Goal: Task Accomplishment & Management: Manage account settings

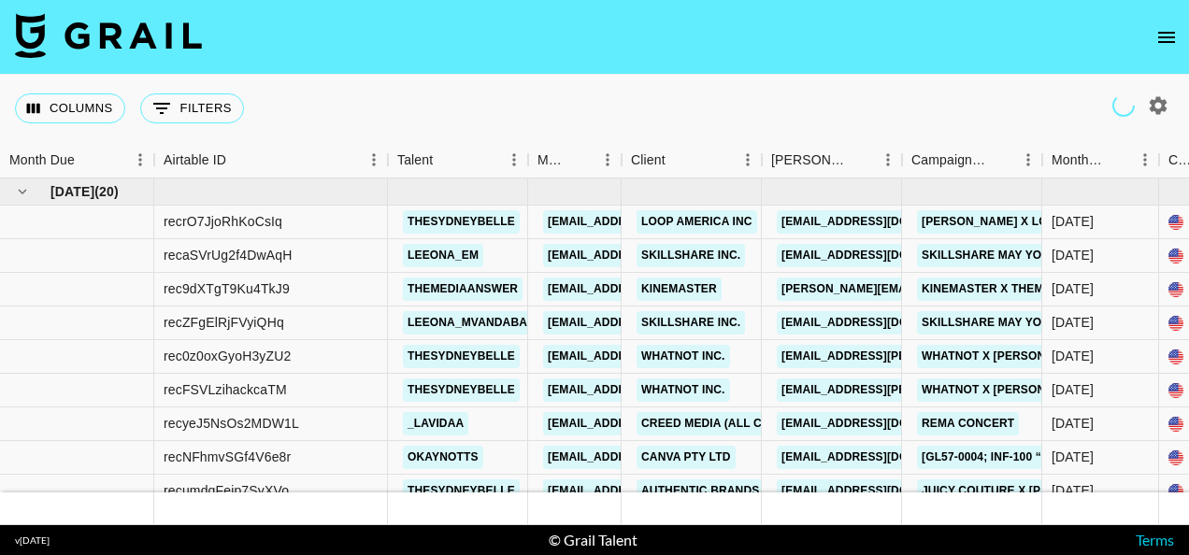
click at [1065, 48] on nav at bounding box center [594, 37] width 1189 height 75
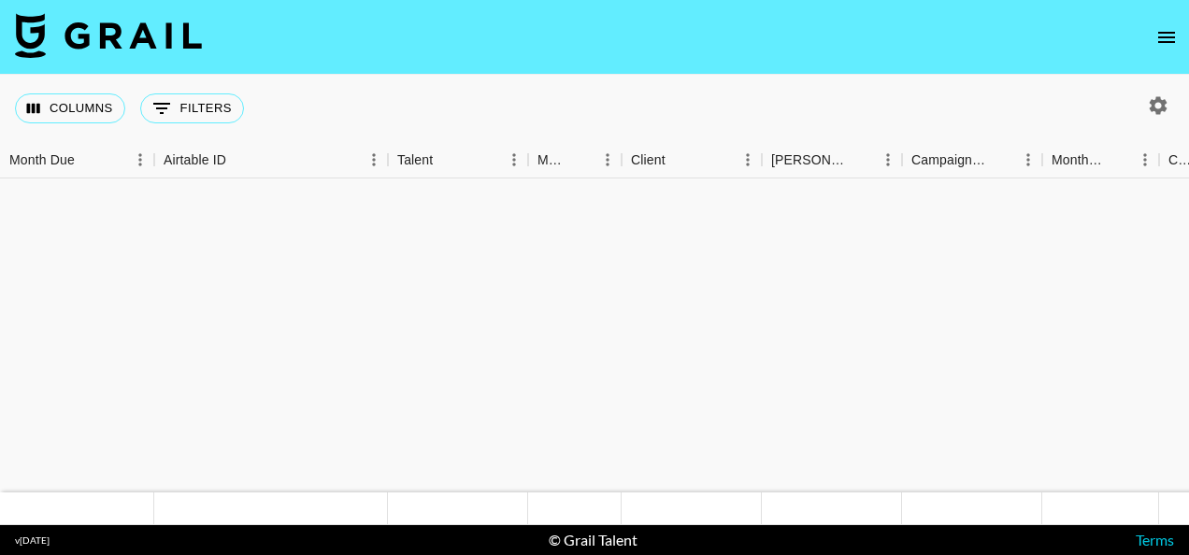
scroll to position [1703, 0]
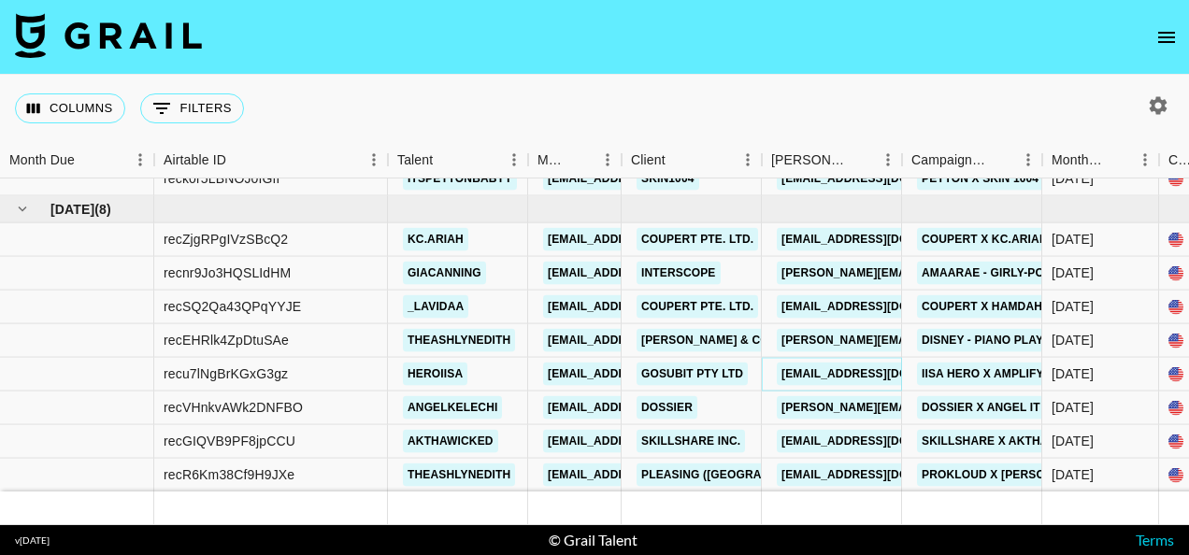
click at [827, 363] on link "[EMAIL_ADDRESS][DOMAIN_NAME]" at bounding box center [881, 374] width 209 height 23
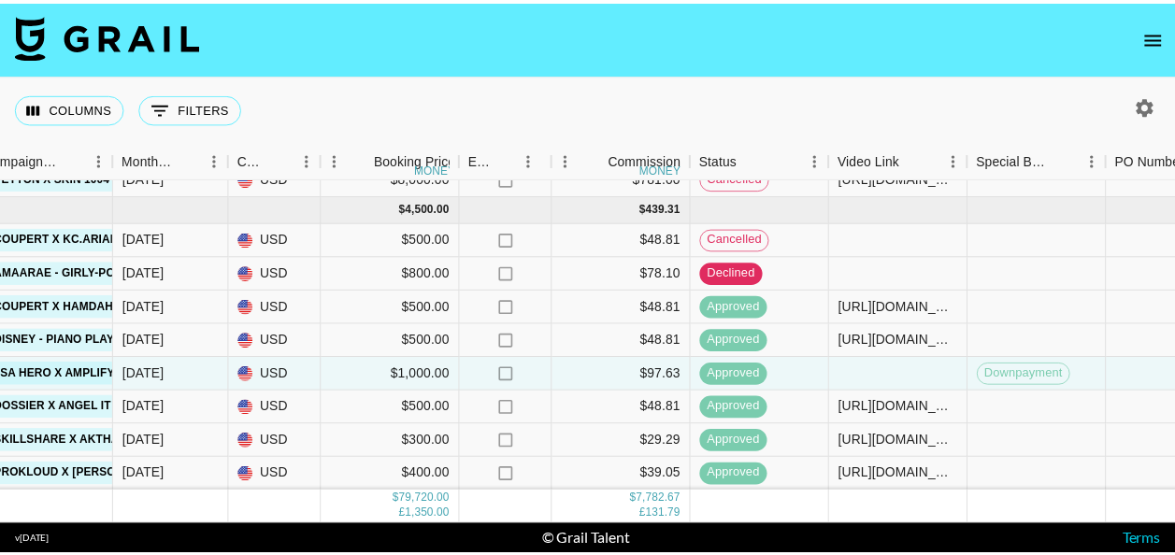
scroll to position [1703, 936]
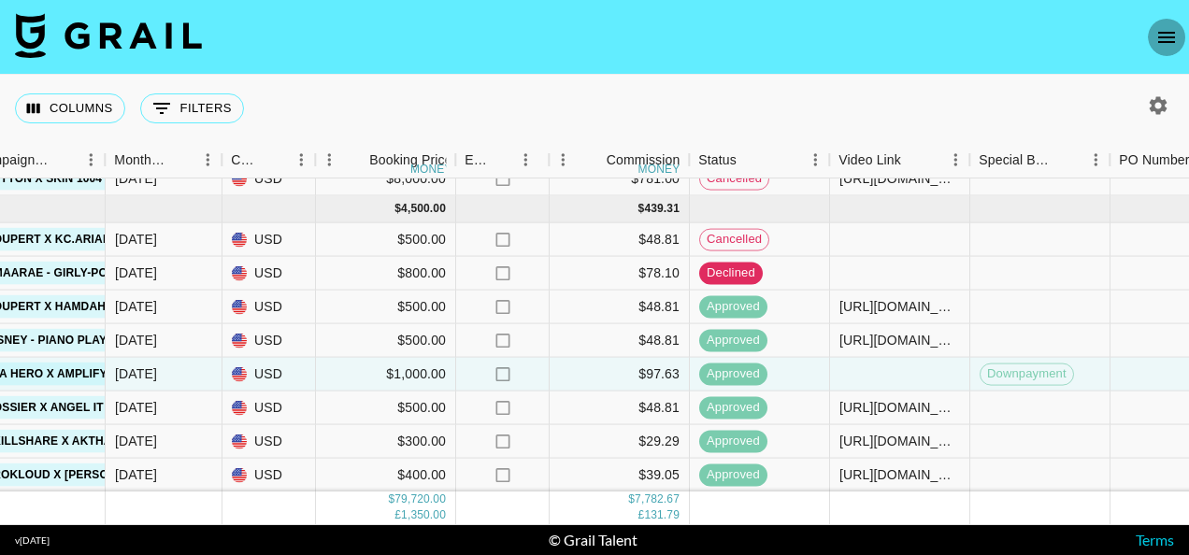
click at [1164, 39] on icon "open drawer" at bounding box center [1166, 37] width 22 height 22
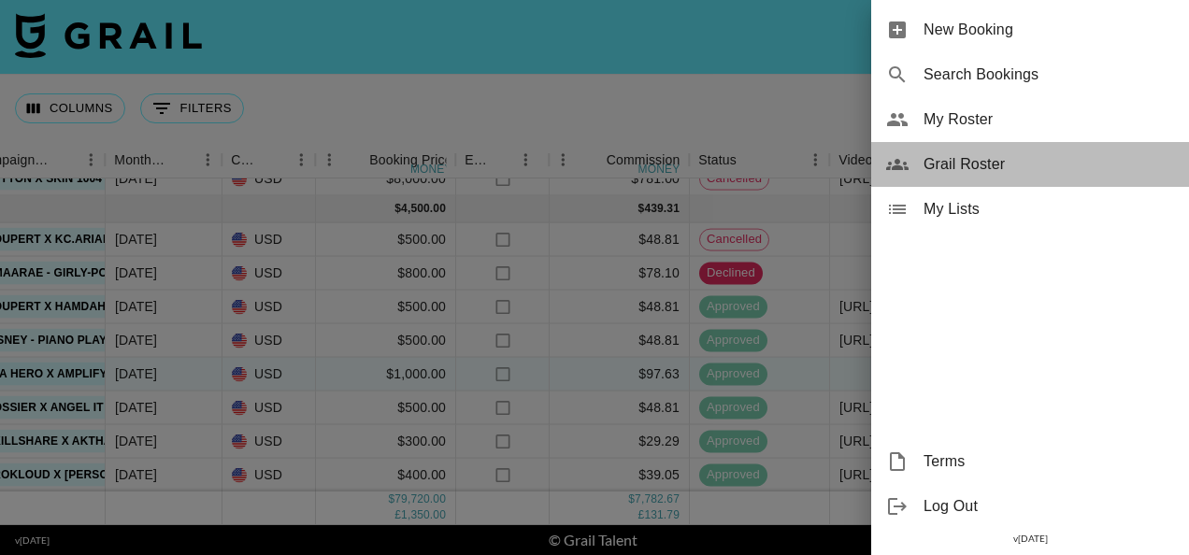
click at [1012, 166] on span "Grail Roster" at bounding box center [1048, 164] width 250 height 22
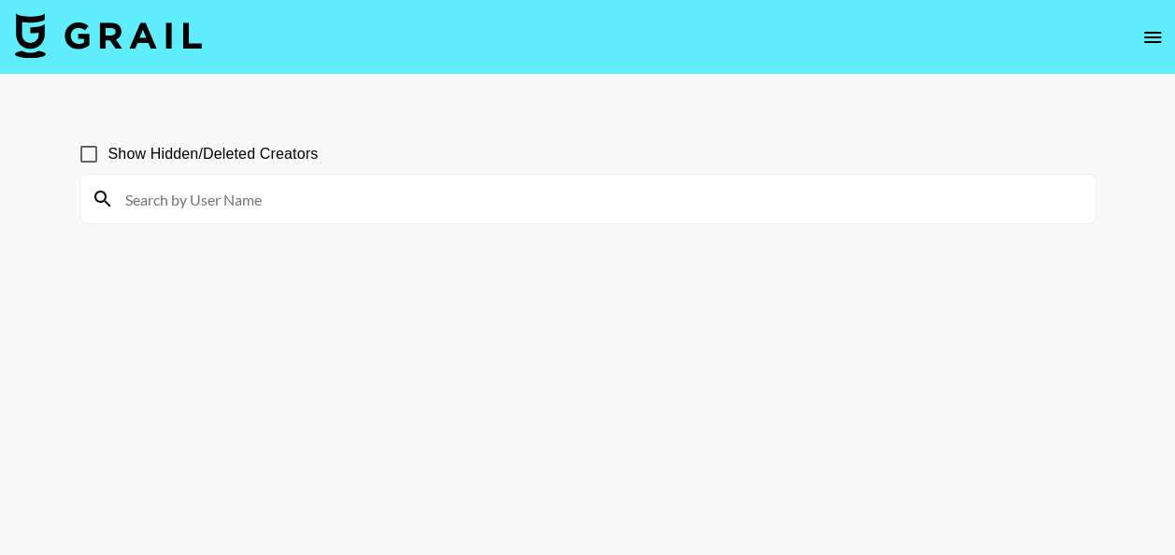
click at [658, 316] on section "Show Hidden/Deleted Creators" at bounding box center [587, 323] width 1017 height 406
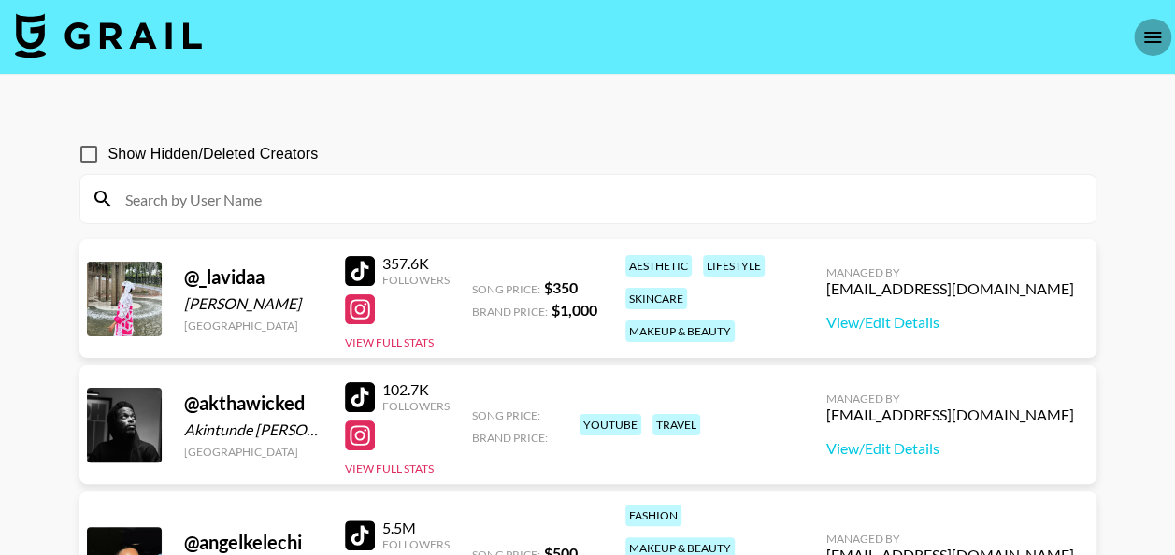
click at [1152, 42] on icon "open drawer" at bounding box center [1152, 37] width 17 height 11
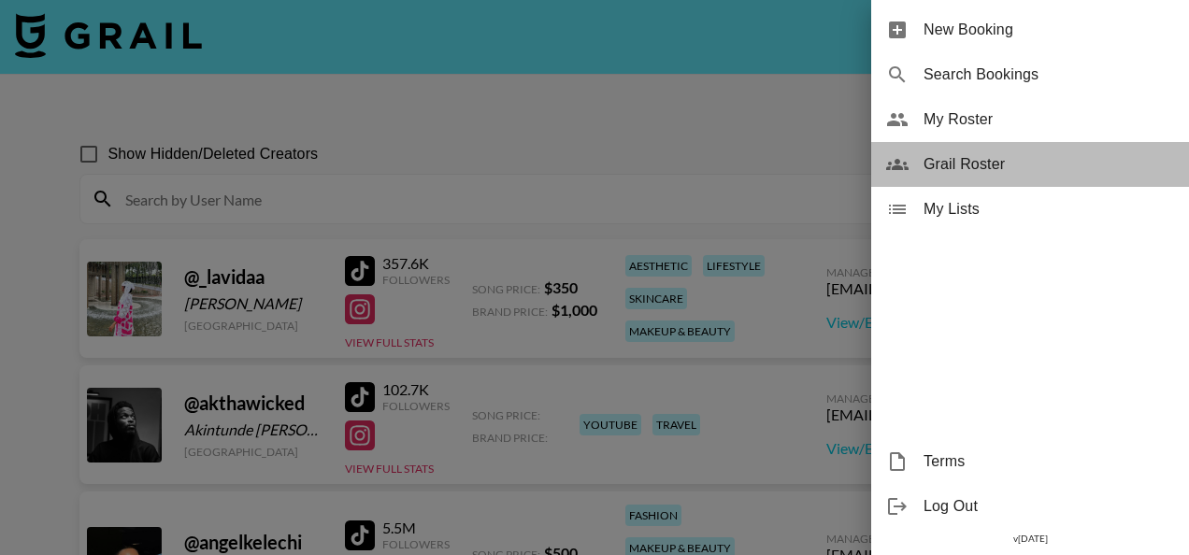
click at [983, 165] on span "Grail Roster" at bounding box center [1048, 164] width 250 height 22
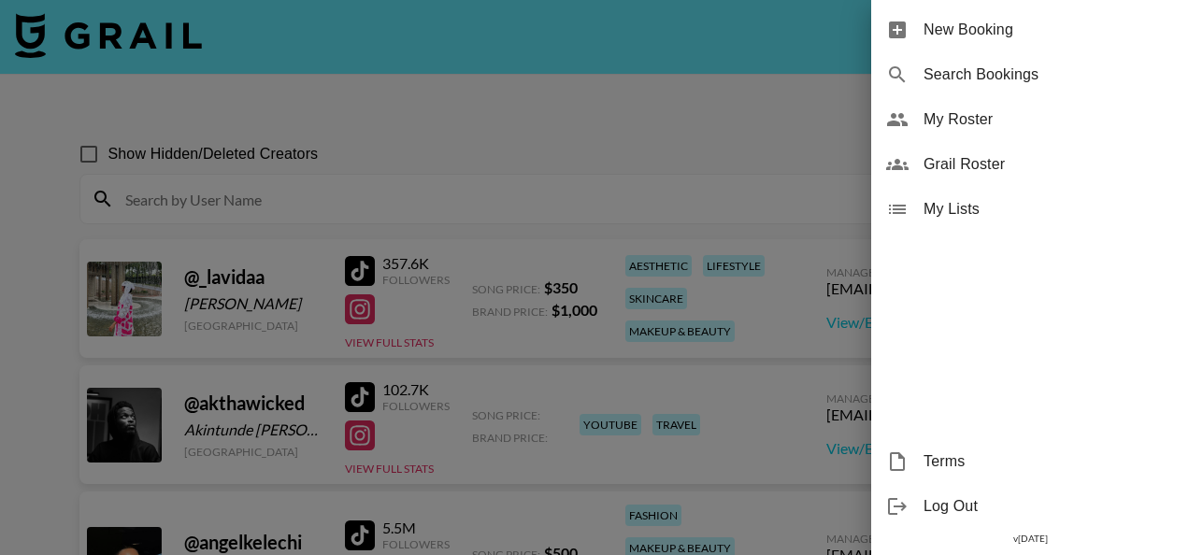
click at [983, 165] on span "Grail Roster" at bounding box center [1048, 164] width 250 height 22
click at [542, 51] on div at bounding box center [594, 277] width 1189 height 555
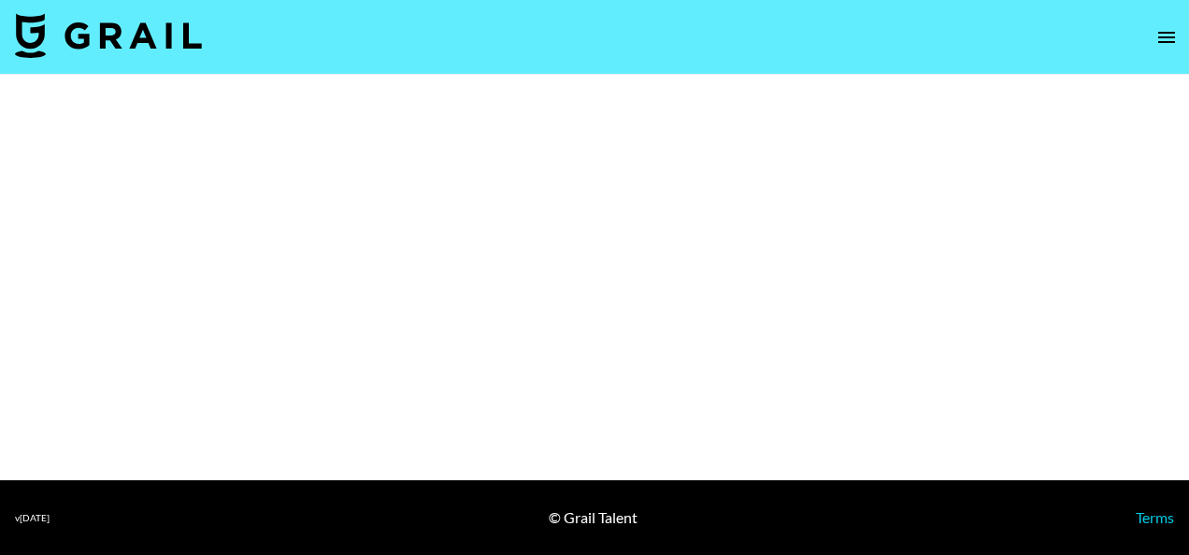
select select "Brand"
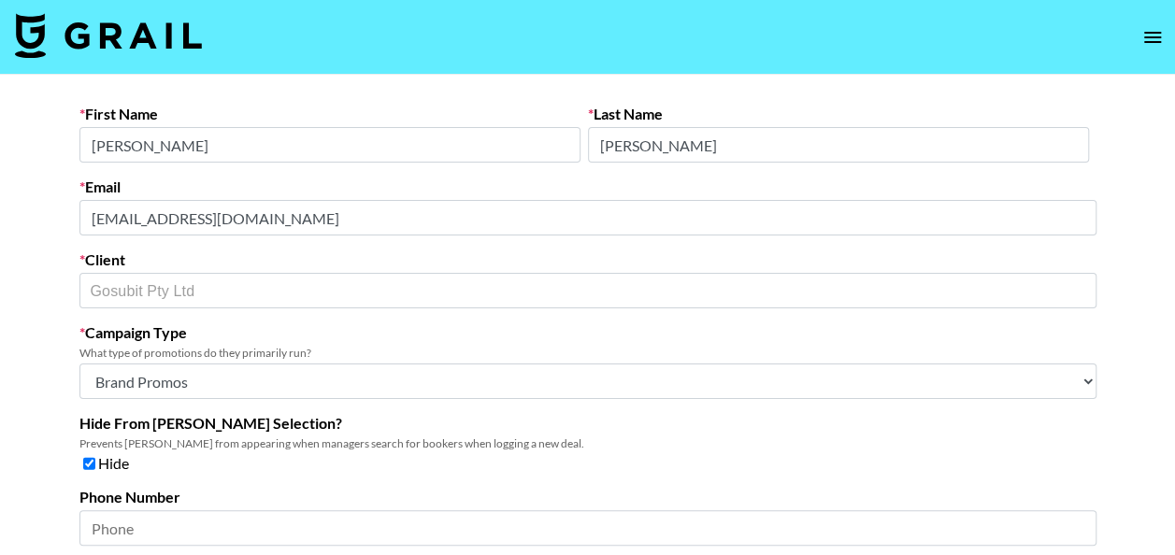
scroll to position [148, 0]
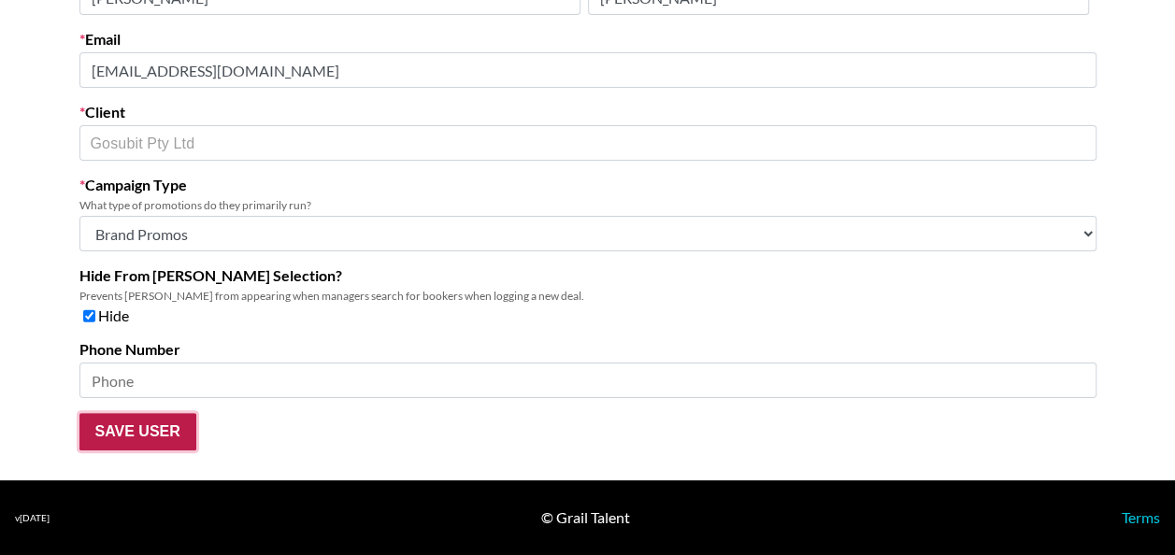
click at [125, 436] on input "Save User" at bounding box center [137, 431] width 117 height 37
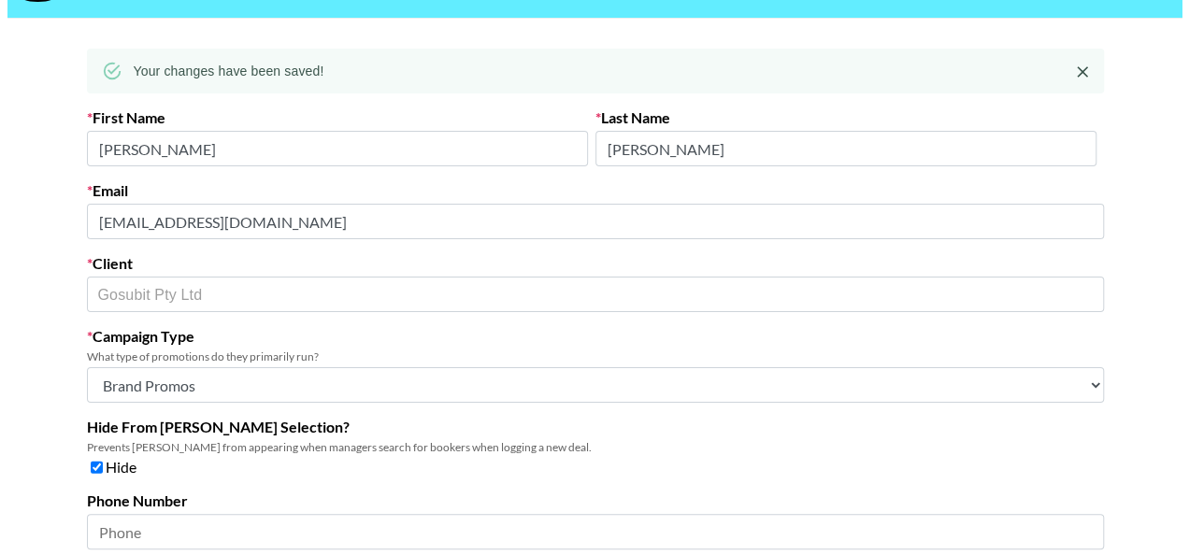
scroll to position [0, 0]
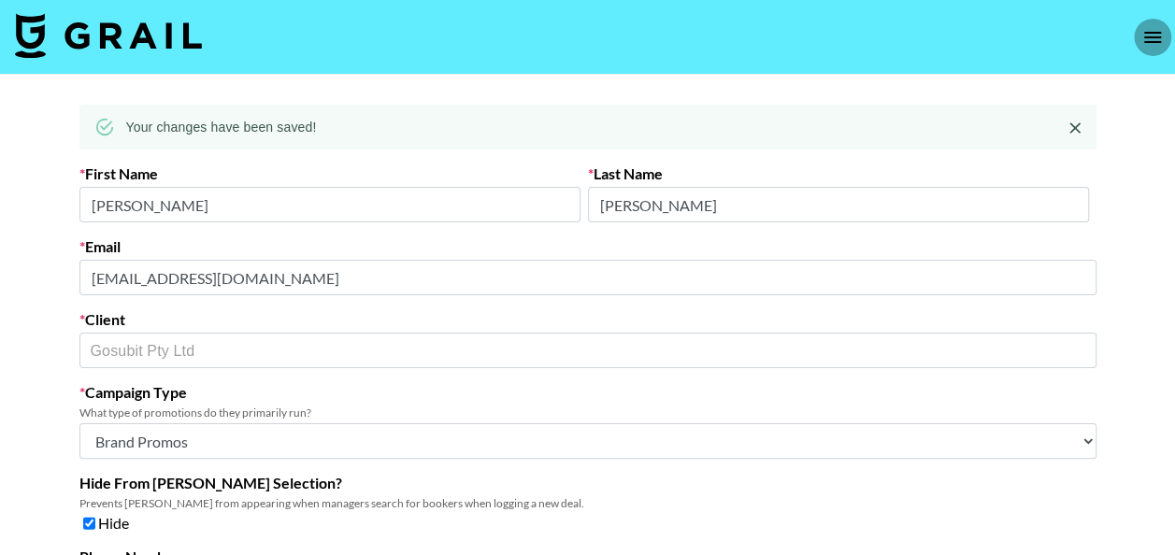
click at [1153, 34] on icon "open drawer" at bounding box center [1152, 37] width 22 height 22
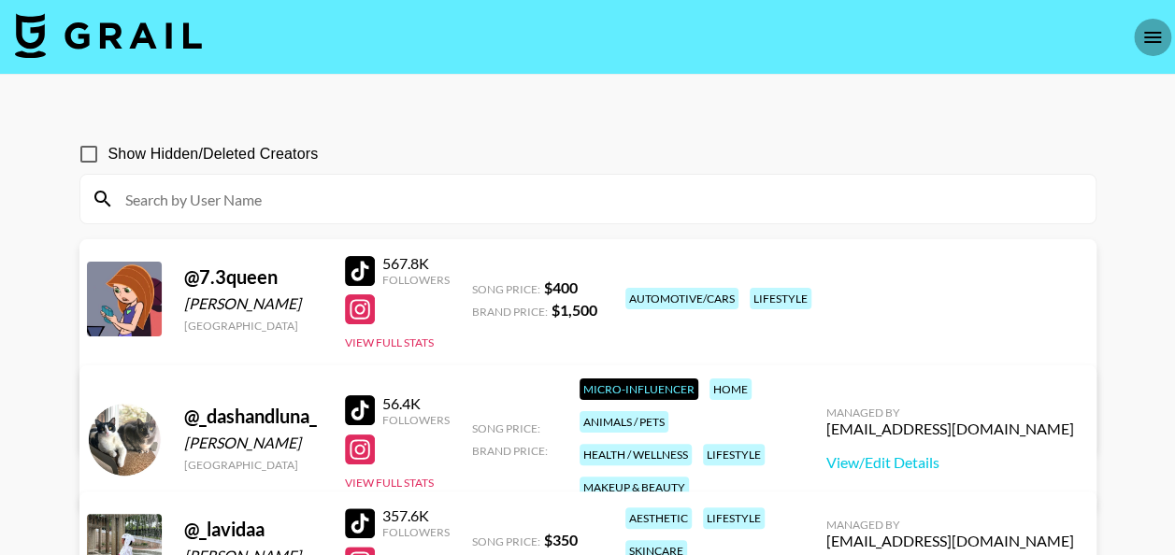
click at [1167, 28] on button "open drawer" at bounding box center [1152, 37] width 37 height 37
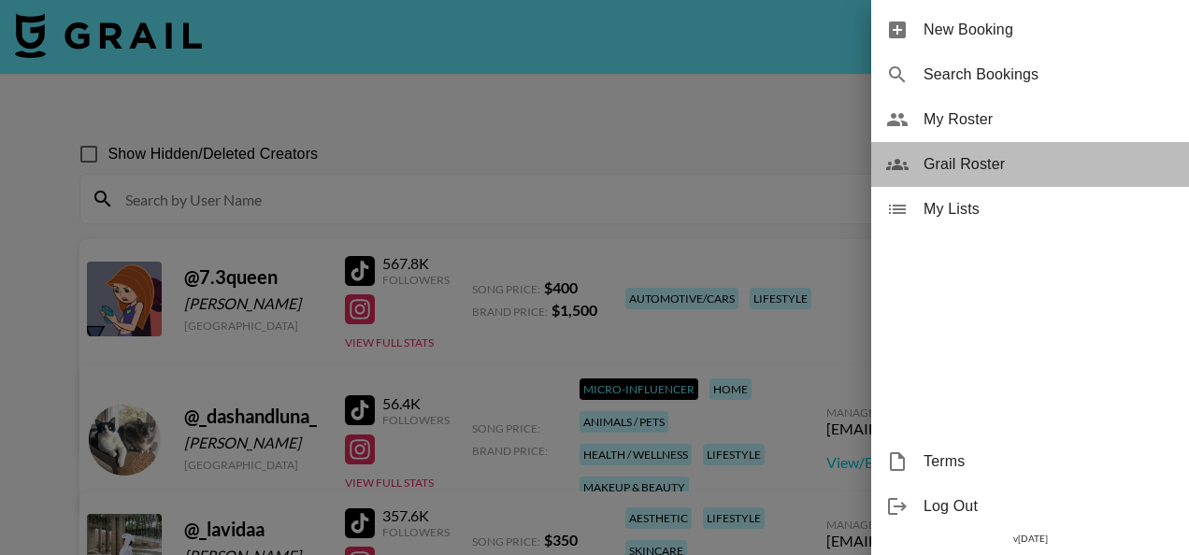
click at [1007, 160] on span "Grail Roster" at bounding box center [1048, 164] width 250 height 22
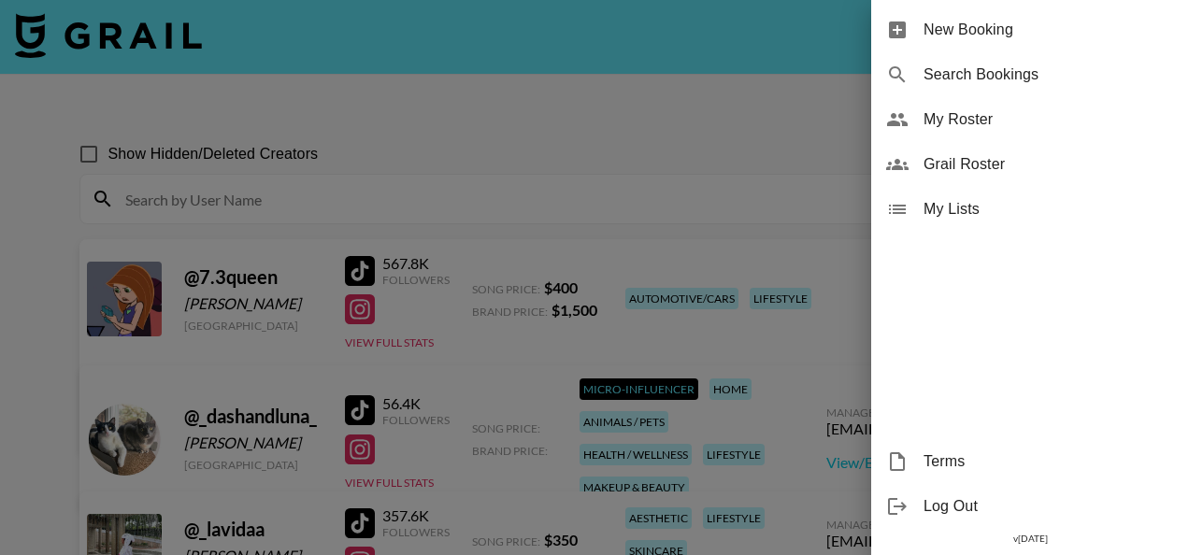
click at [593, 91] on div at bounding box center [594, 277] width 1189 height 555
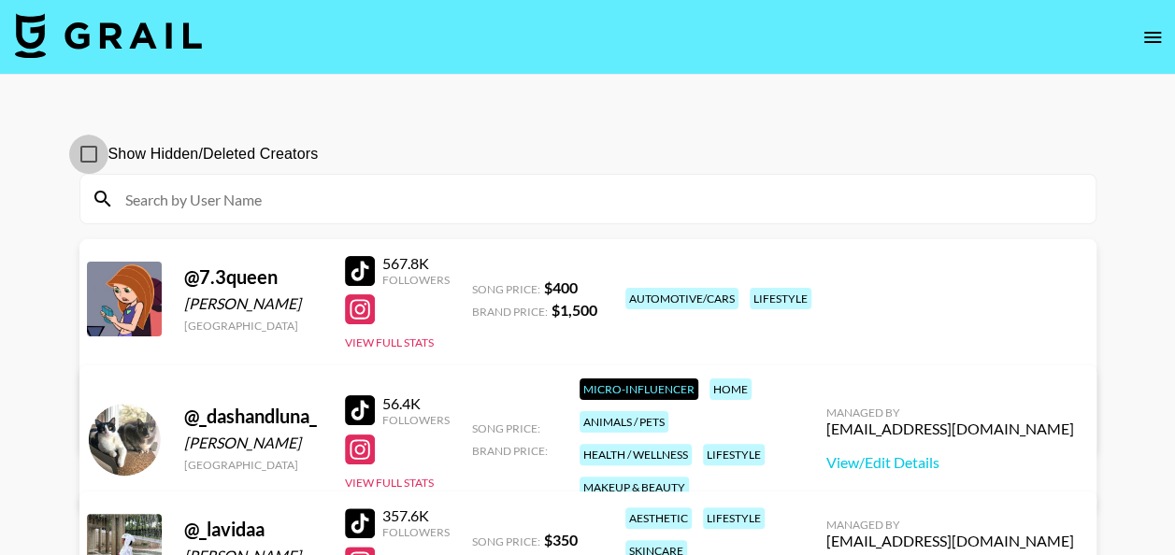
click at [98, 150] on input "Show Hidden/Deleted Creators" at bounding box center [88, 154] width 39 height 39
click at [1158, 46] on icon "open drawer" at bounding box center [1152, 37] width 22 height 22
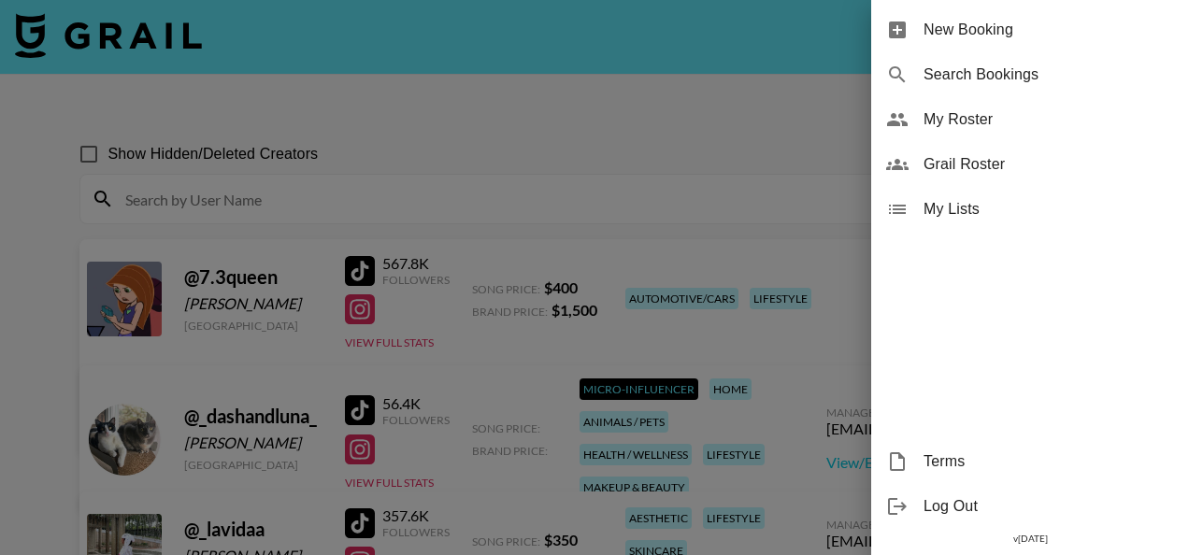
click at [191, 140] on div at bounding box center [594, 277] width 1189 height 555
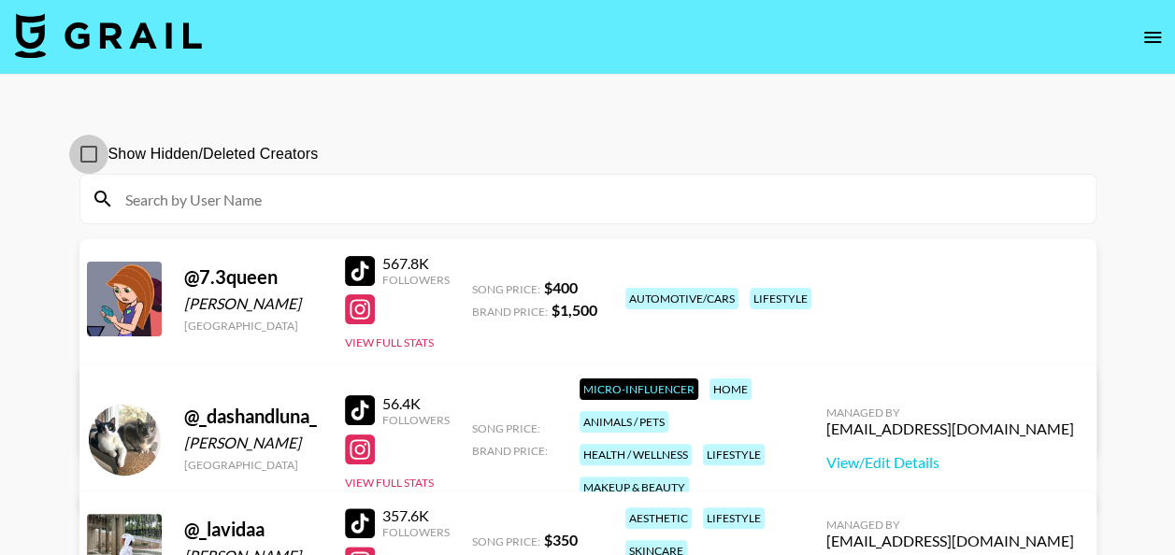
click at [90, 147] on input "Show Hidden/Deleted Creators" at bounding box center [88, 154] width 39 height 39
checkbox input "false"
click at [81, 50] on img at bounding box center [108, 35] width 187 height 45
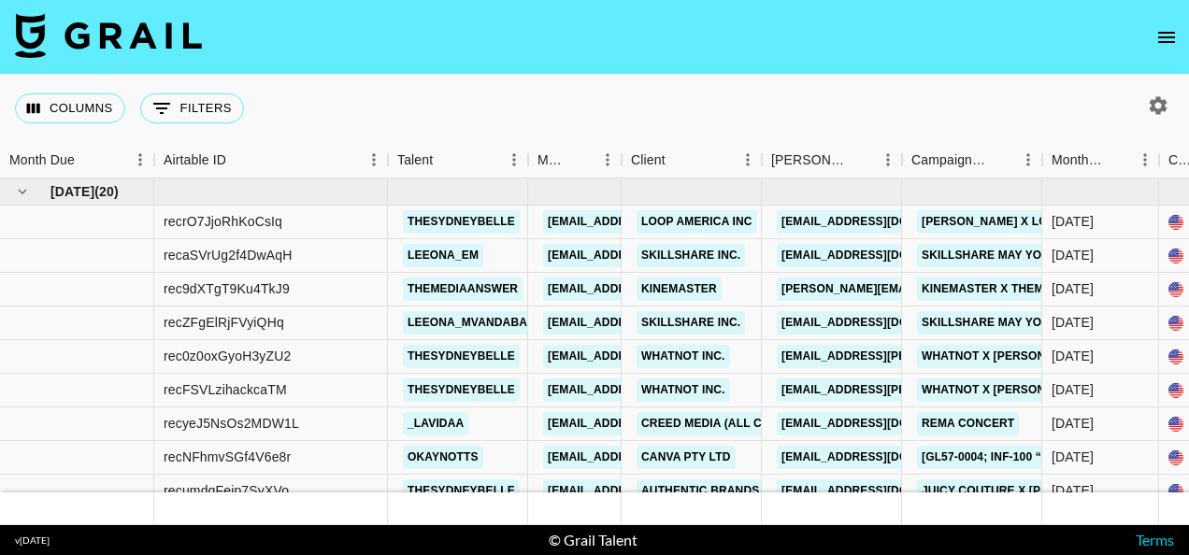
click at [1159, 34] on icon "open drawer" at bounding box center [1166, 37] width 22 height 22
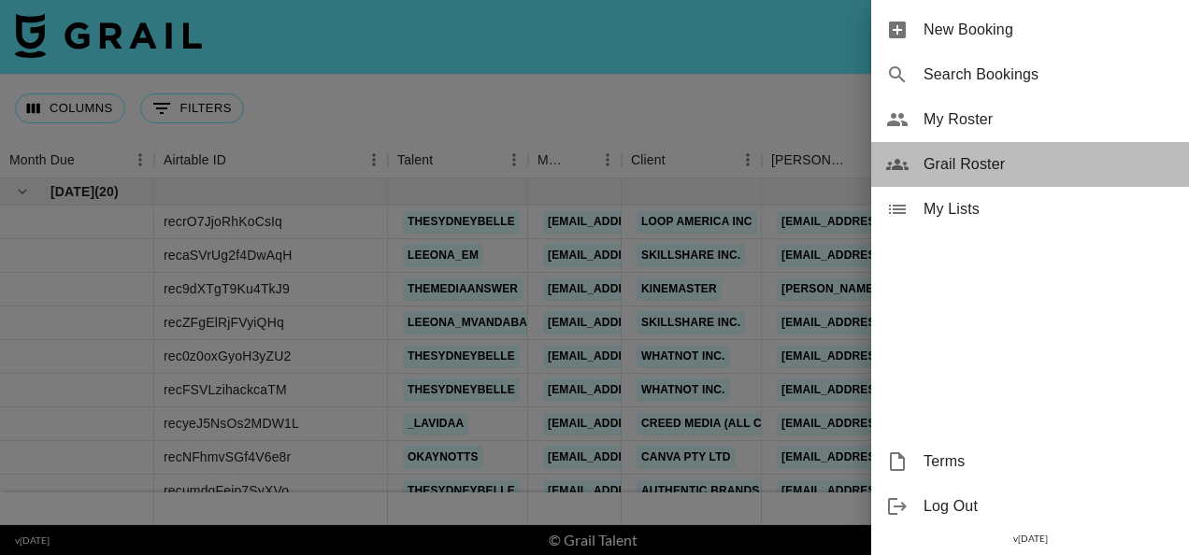
click at [958, 172] on span "Grail Roster" at bounding box center [1048, 164] width 250 height 22
